Goal: Information Seeking & Learning: Find specific fact

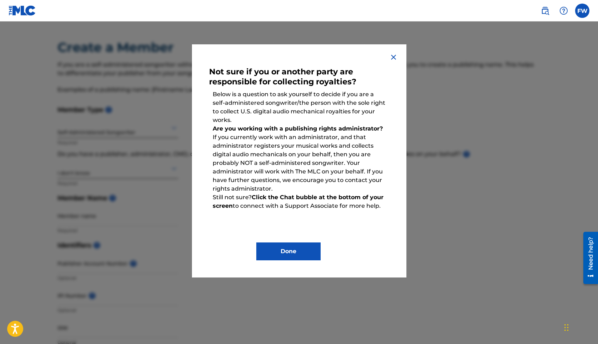
click at [304, 251] on button "Done" at bounding box center [288, 251] width 64 height 18
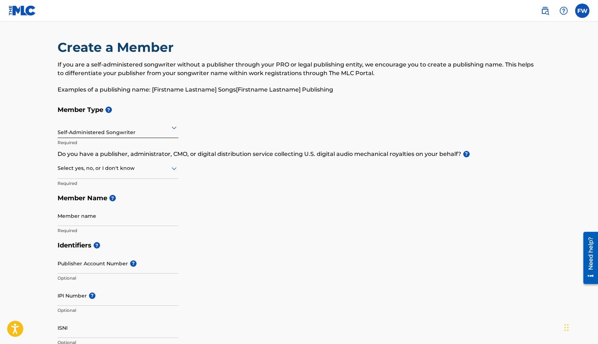
click at [173, 175] on div "Select yes, no, or I don't know" at bounding box center [118, 168] width 121 height 20
click at [123, 199] on div "No" at bounding box center [118, 203] width 120 height 16
click at [88, 223] on input "Member name" at bounding box center [118, 215] width 121 height 20
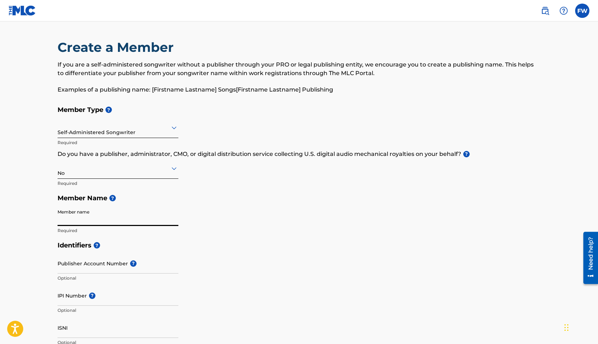
click at [99, 223] on input "Member name" at bounding box center [118, 215] width 121 height 20
type input "[PERSON_NAME]"
click at [210, 280] on div "Identifiers ? Publisher Account Number ? Optional IPI Number ? Optional ISNI Op…" at bounding box center [299, 294] width 483 height 112
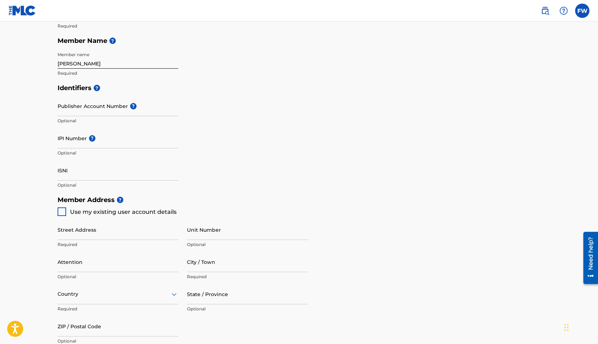
scroll to position [171, 0]
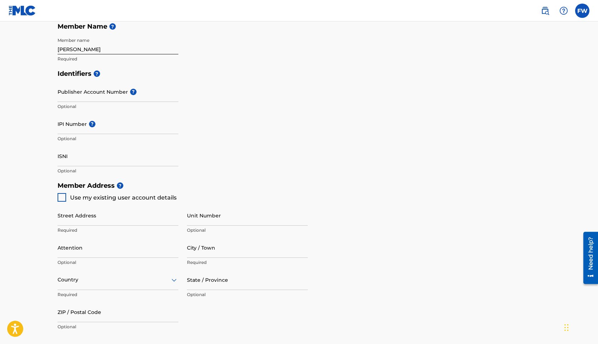
click at [58, 199] on div at bounding box center [62, 197] width 9 height 9
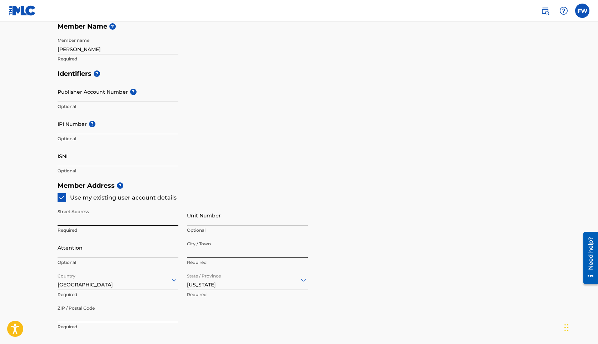
click at [28, 210] on main "Create a Member If you are a self-administered songwriter without a publisher t…" at bounding box center [299, 170] width 598 height 641
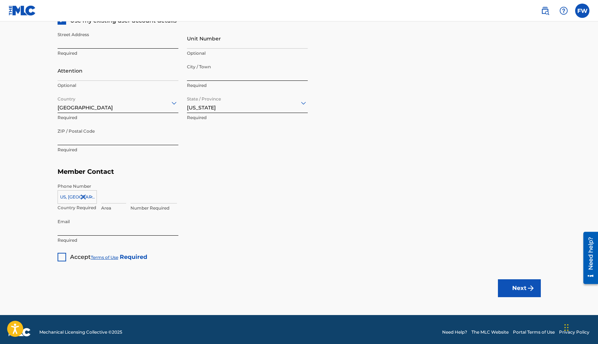
scroll to position [353, 0]
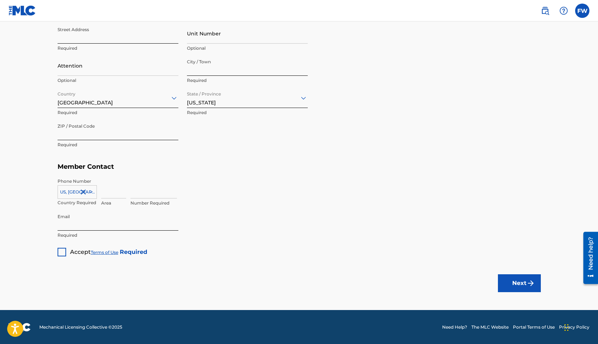
click at [61, 252] on div at bounding box center [62, 252] width 9 height 9
click at [524, 286] on button "Next" at bounding box center [519, 283] width 43 height 18
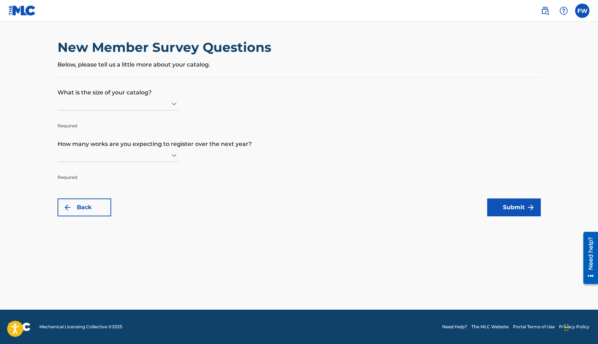
click at [132, 108] on div at bounding box center [118, 104] width 121 height 14
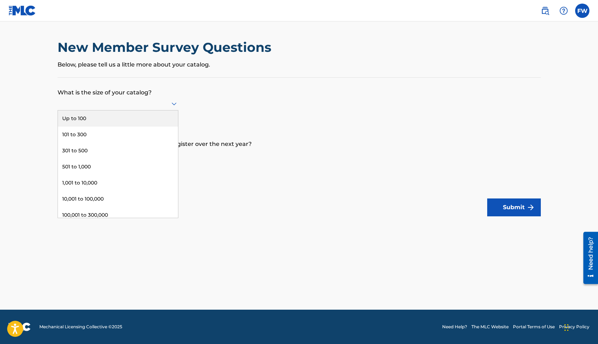
click at [219, 98] on form "What is the size of your catalog? Up to 100, 1 of 9. 9 results available. Use U…" at bounding box center [299, 147] width 483 height 139
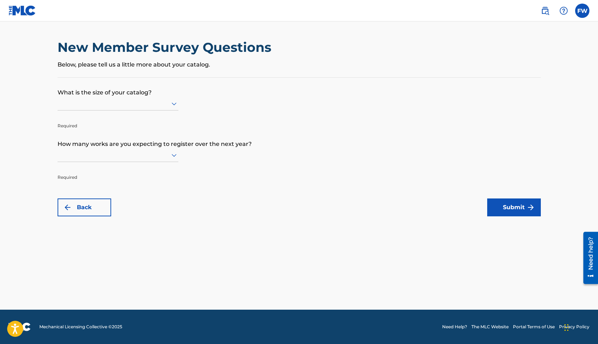
click at [161, 102] on div at bounding box center [118, 103] width 121 height 9
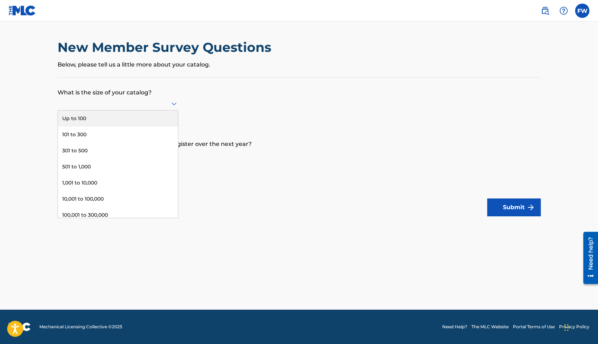
click at [159, 118] on div "Up to 100" at bounding box center [118, 118] width 120 height 16
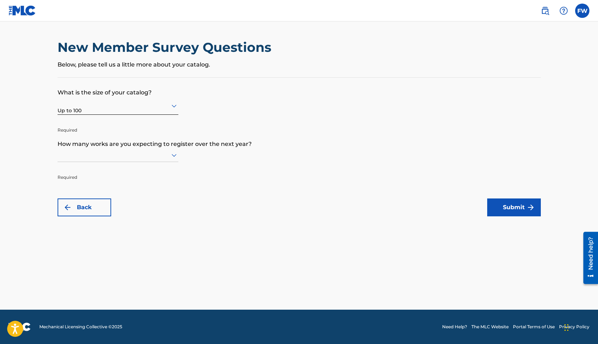
click at [155, 160] on div at bounding box center [118, 155] width 121 height 14
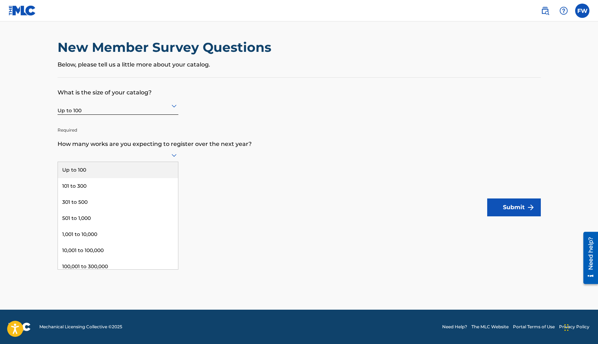
click at [144, 170] on div "Up to 100" at bounding box center [118, 170] width 120 height 16
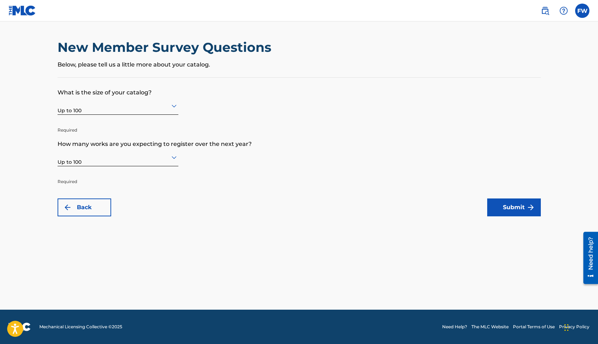
click at [510, 212] on button "Submit" at bounding box center [514, 207] width 54 height 18
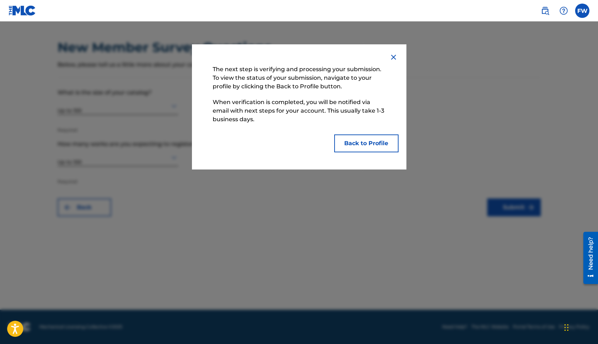
click at [359, 149] on button "Back to Profile" at bounding box center [366, 143] width 64 height 18
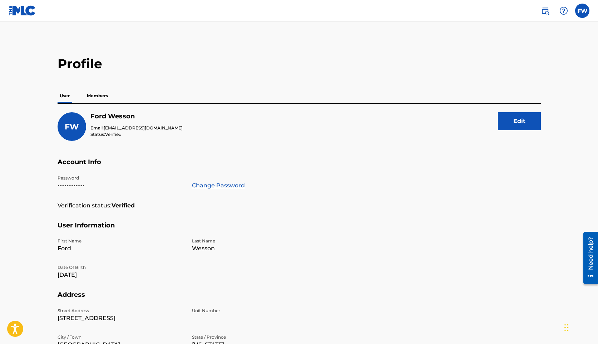
click at [502, 236] on h5 "User Information" at bounding box center [299, 229] width 483 height 17
click at [102, 96] on p "Members" at bounding box center [97, 95] width 25 height 15
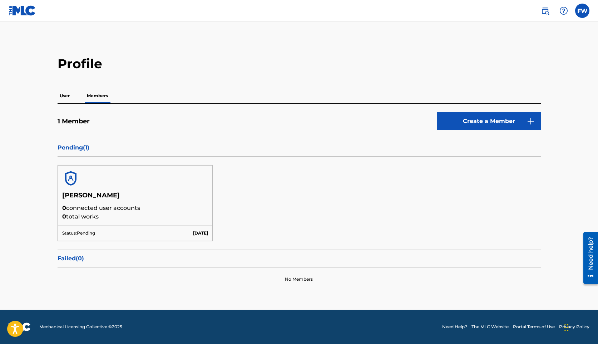
click at [23, 14] on img at bounding box center [23, 10] width 28 height 10
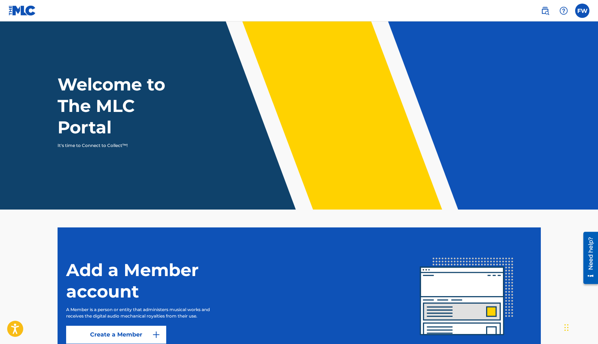
click at [544, 12] on img at bounding box center [544, 10] width 9 height 9
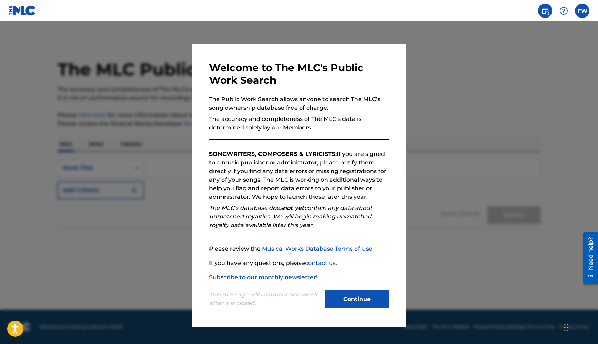
click at [353, 296] on button "Continue" at bounding box center [357, 299] width 64 height 18
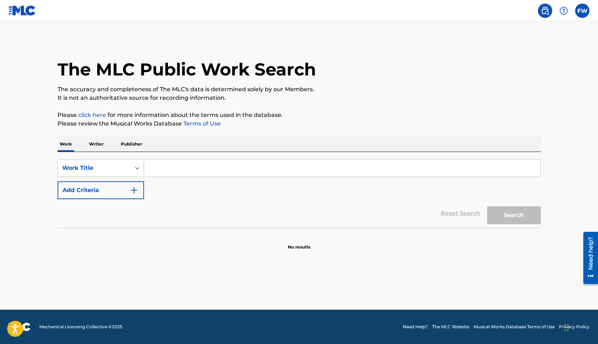
click at [184, 171] on input "Search Form" at bounding box center [342, 167] width 396 height 17
type input "losemyhead"
click at [487, 206] on button "Search" at bounding box center [514, 215] width 54 height 18
click at [515, 218] on button "Search" at bounding box center [514, 215] width 54 height 18
click at [131, 171] on div "Search Form" at bounding box center [137, 167] width 13 height 13
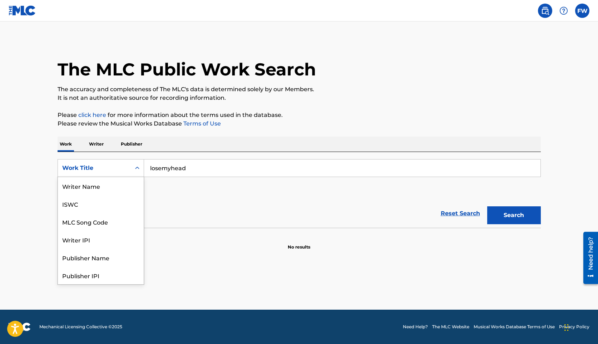
scroll to position [36, 0]
click at [178, 218] on div "Reset Search Search" at bounding box center [299, 213] width 483 height 29
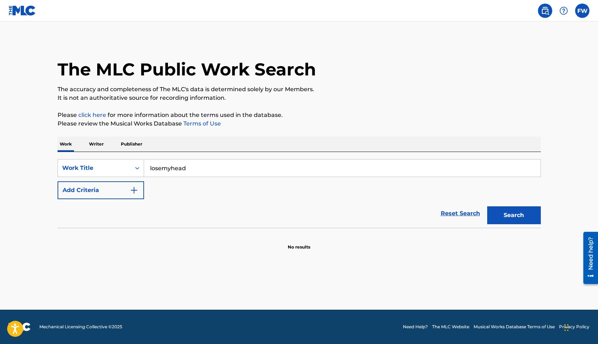
click at [108, 194] on button "Add Criteria" at bounding box center [101, 190] width 86 height 18
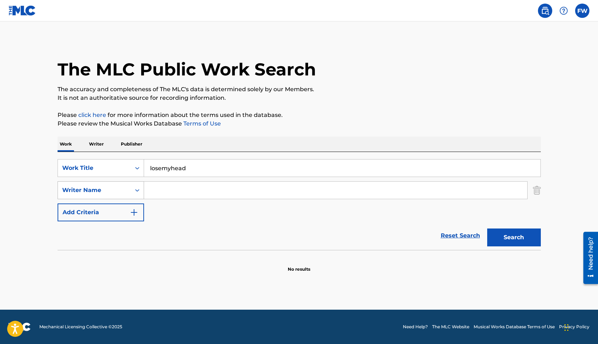
click at [126, 191] on div "Writer Name" at bounding box center [94, 190] width 73 height 14
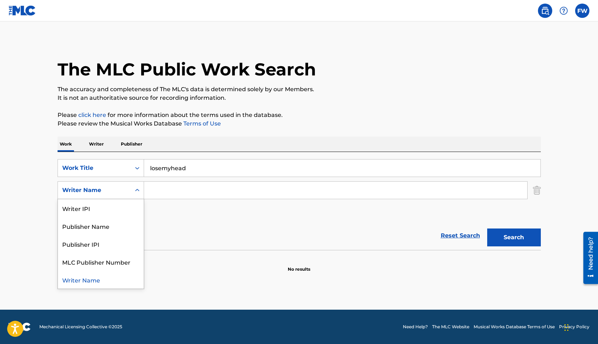
click at [172, 213] on div "SearchWithCriteria4fee80d2-4d36-4309-923e-814e211f97fc Work Title losemyhead Se…" at bounding box center [299, 190] width 483 height 62
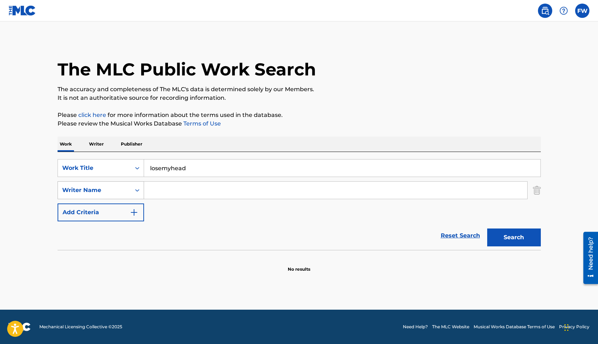
click at [126, 191] on div "Writer Name" at bounding box center [94, 190] width 64 height 9
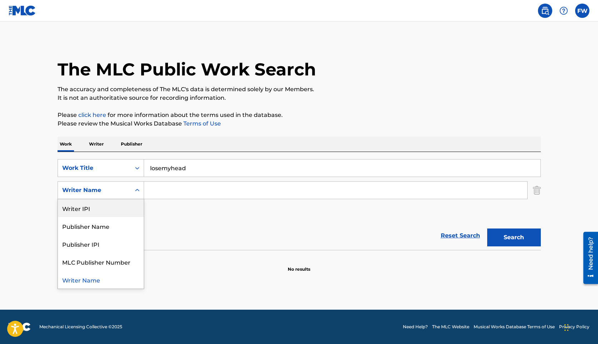
click at [118, 209] on div "Writer IPI" at bounding box center [101, 208] width 86 height 18
click at [113, 190] on div "Writer IPI" at bounding box center [94, 190] width 64 height 9
click at [101, 211] on div "Writer Name" at bounding box center [101, 208] width 86 height 18
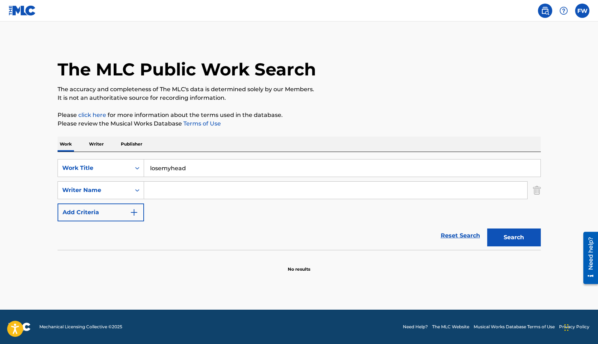
click at [177, 192] on input "Search Form" at bounding box center [335, 189] width 383 height 17
type input "F"
type input "littledeath"
click at [503, 237] on button "Search" at bounding box center [514, 237] width 54 height 18
click at [106, 170] on div "Work Title" at bounding box center [94, 168] width 64 height 9
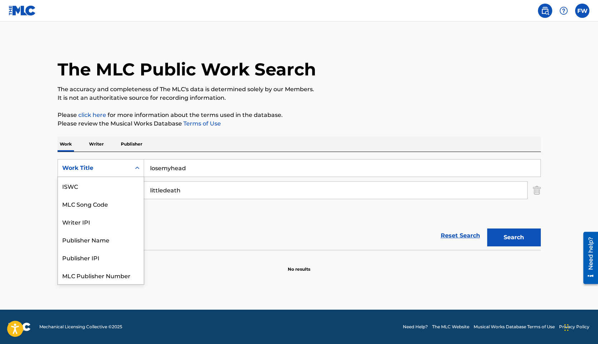
scroll to position [18, 0]
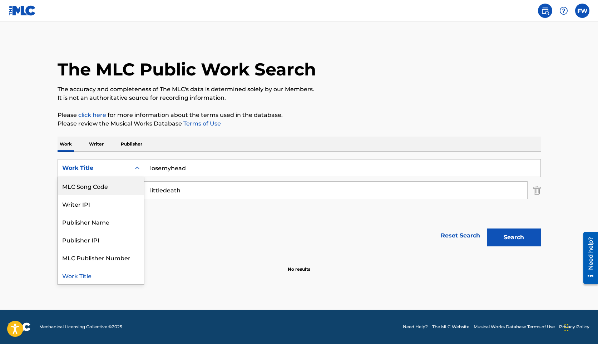
click at [140, 121] on p "Please review the Musical Works Database Terms of Use" at bounding box center [299, 123] width 483 height 9
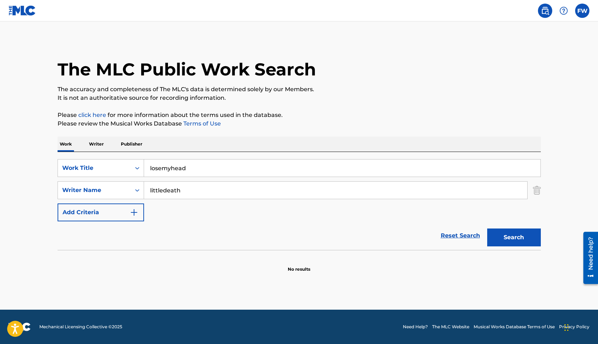
click at [580, 8] on label at bounding box center [582, 11] width 14 height 14
click at [582, 11] on input "[PERSON_NAME] [EMAIL_ADDRESS][DOMAIN_NAME] Notification Preferences Profile Log…" at bounding box center [582, 11] width 0 height 0
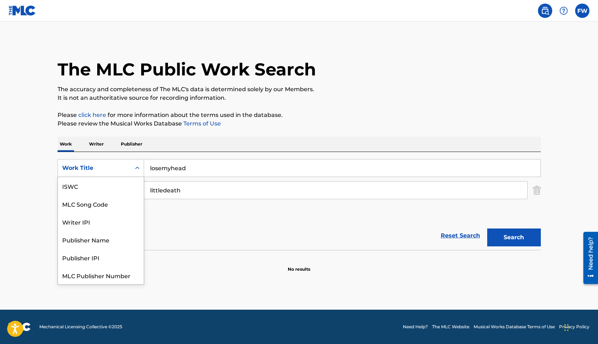
click at [87, 171] on div "Work Title" at bounding box center [94, 168] width 64 height 9
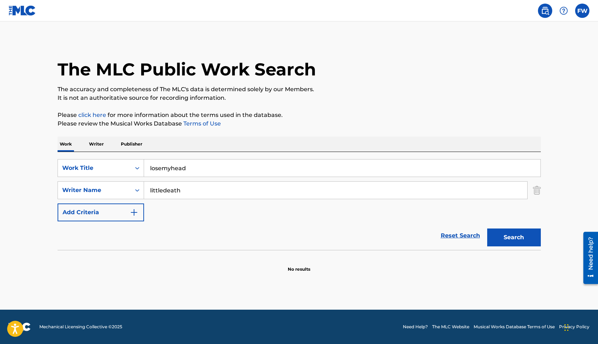
click at [177, 276] on main "The MLC Public Work Search The accuracy and completeness of The MLC's data is d…" at bounding box center [299, 165] width 598 height 288
click at [74, 163] on div "Work Title" at bounding box center [94, 168] width 73 height 14
click at [215, 173] on input "losemyhead" at bounding box center [342, 167] width 396 height 17
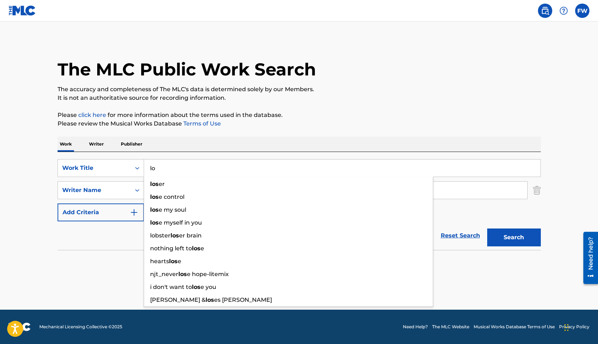
type input "l"
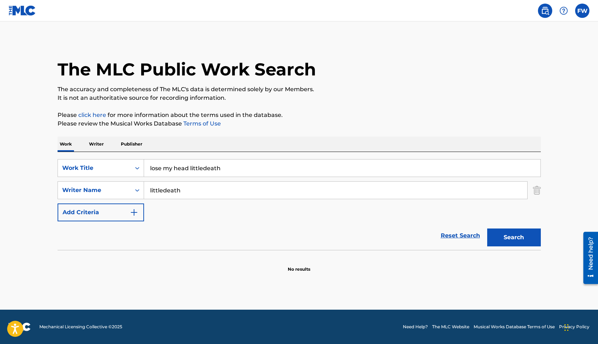
type input "lose my head littledeath"
click at [487, 228] on button "Search" at bounding box center [514, 237] width 54 height 18
drag, startPoint x: 253, startPoint y: 190, endPoint x: 115, endPoint y: 186, distance: 137.9
click at [114, 186] on div "SearchWithCriteria64e5c731-0693-4eb8-a391-87e9ca6f4651 Writer Name littledeath" at bounding box center [299, 190] width 483 height 18
click at [546, 12] on img at bounding box center [544, 10] width 9 height 9
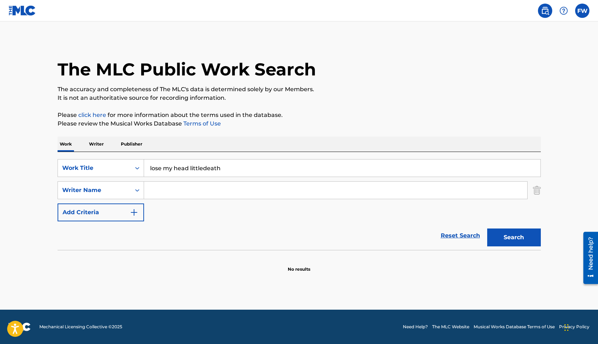
click at [584, 14] on label at bounding box center [582, 11] width 14 height 14
click at [582, 11] on input "[PERSON_NAME] [EMAIL_ADDRESS][DOMAIN_NAME] Notification Preferences Profile Log…" at bounding box center [582, 11] width 0 height 0
click at [554, 43] on p "[PERSON_NAME]" at bounding box center [557, 42] width 54 height 9
click at [582, 11] on input "[PERSON_NAME] [EMAIL_ADDRESS][DOMAIN_NAME] Notification Preferences Profile Log…" at bounding box center [582, 11] width 0 height 0
click at [468, 47] on div "The MLC Public Work Search" at bounding box center [299, 65] width 483 height 52
